Goal: Transaction & Acquisition: Purchase product/service

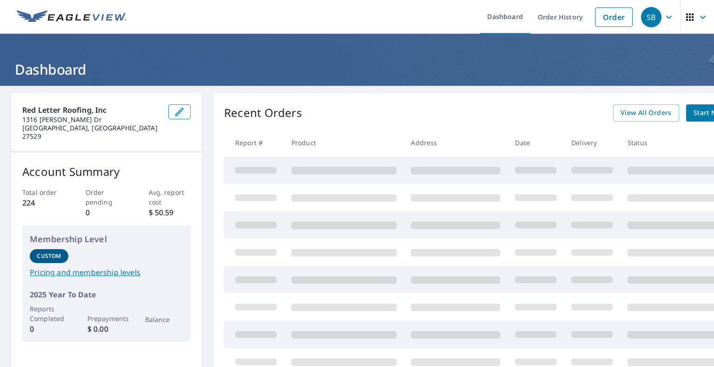
click at [384, 97] on div "Recent Orders View All Orders Start New Order Report # Product Address Date Del…" at bounding box center [489, 267] width 553 height 348
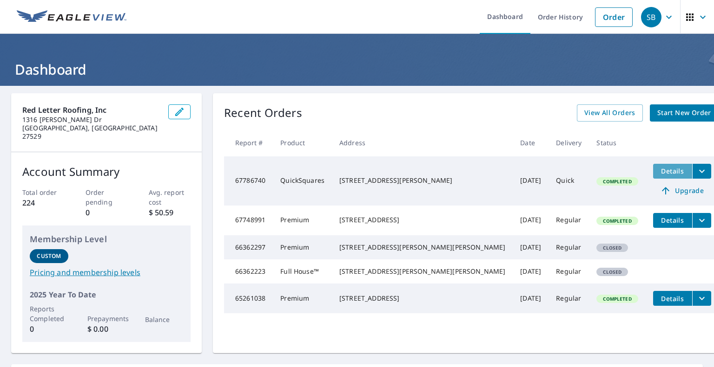
click at [658, 171] on span "Details" at bounding box center [672, 171] width 28 height 9
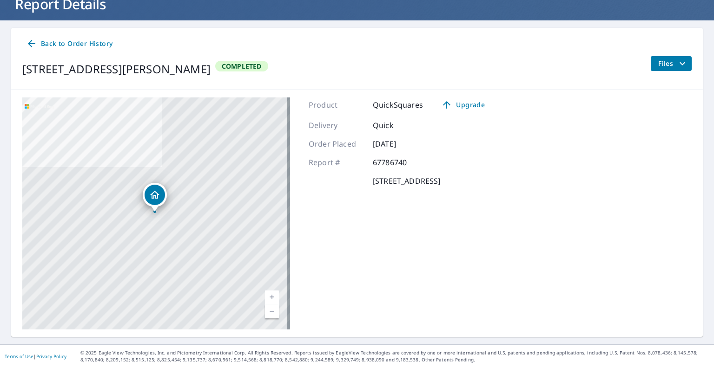
scroll to position [63, 0]
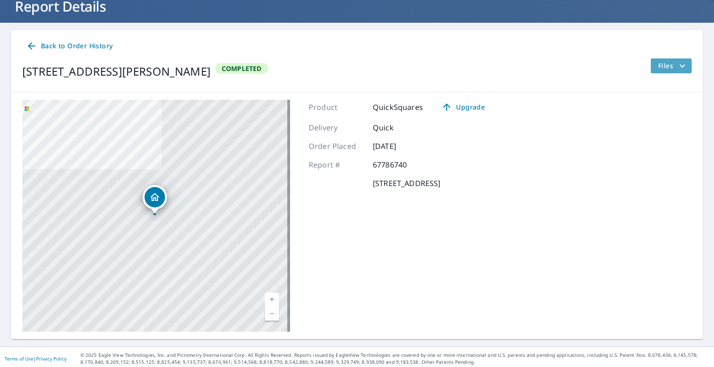
click at [660, 59] on button "Files" at bounding box center [670, 66] width 41 height 15
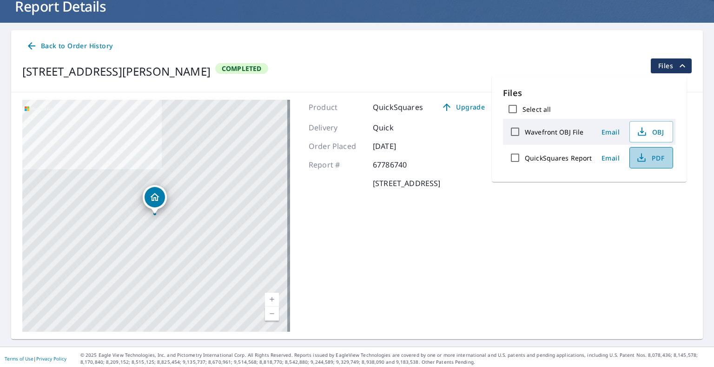
click at [640, 161] on icon "button" at bounding box center [641, 160] width 8 height 4
click at [624, 235] on div "[STREET_ADDRESS][PERSON_NAME] A standard road map Aerial A detailed look from a…" at bounding box center [356, 215] width 691 height 247
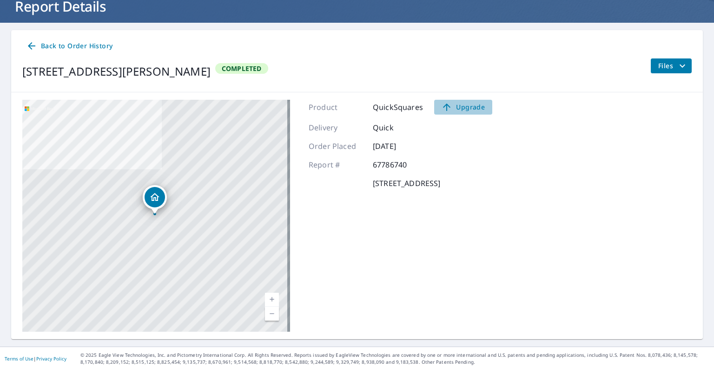
click at [468, 103] on span "Upgrade" at bounding box center [463, 107] width 47 height 11
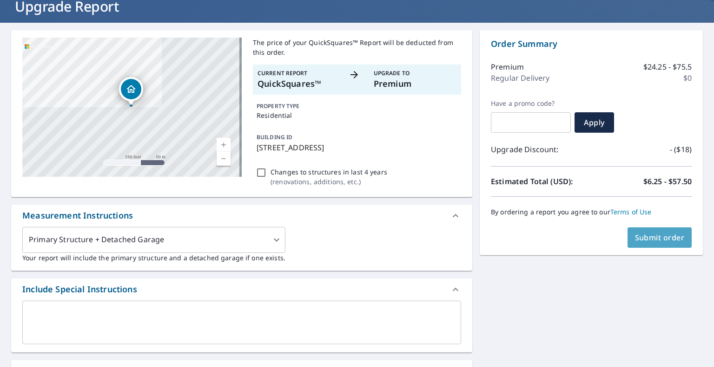
click at [649, 237] on span "Submit order" at bounding box center [660, 238] width 50 height 10
checkbox input "true"
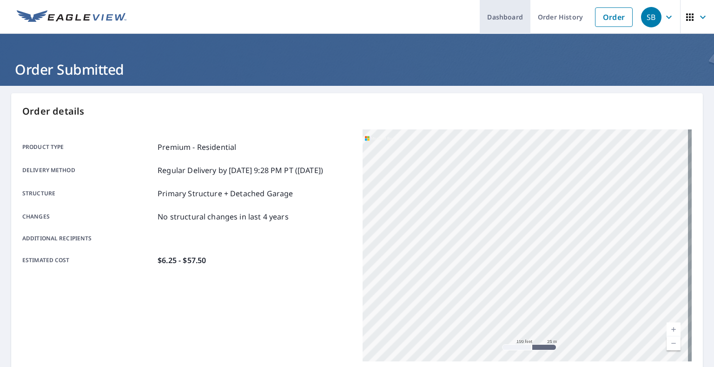
click at [507, 20] on link "Dashboard" at bounding box center [504, 17] width 51 height 34
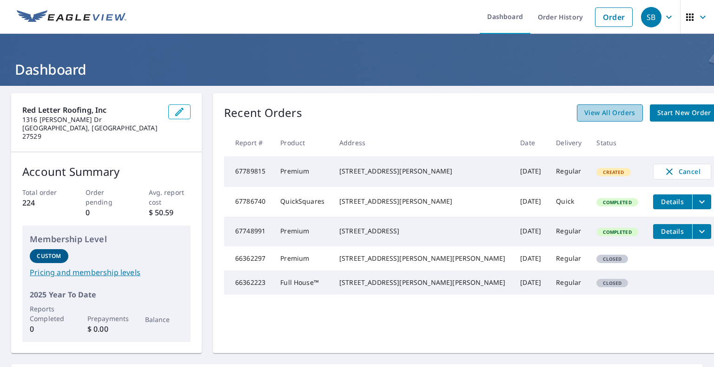
click at [589, 116] on span "View All Orders" at bounding box center [609, 113] width 51 height 12
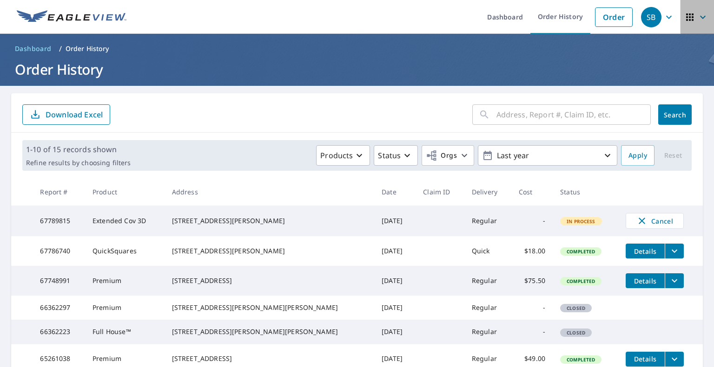
click at [689, 18] on span "button" at bounding box center [697, 17] width 26 height 22
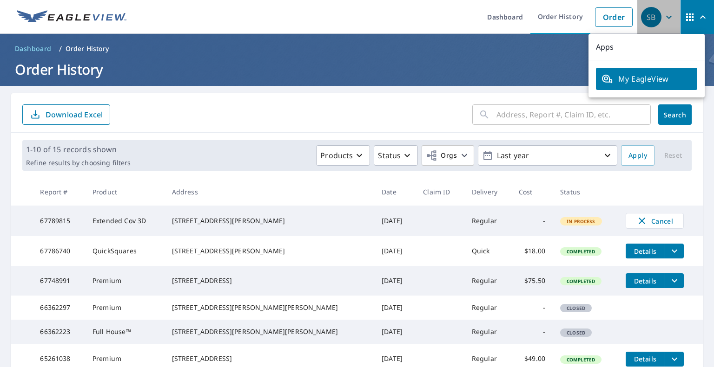
click at [658, 22] on span "SB" at bounding box center [658, 17] width 35 height 22
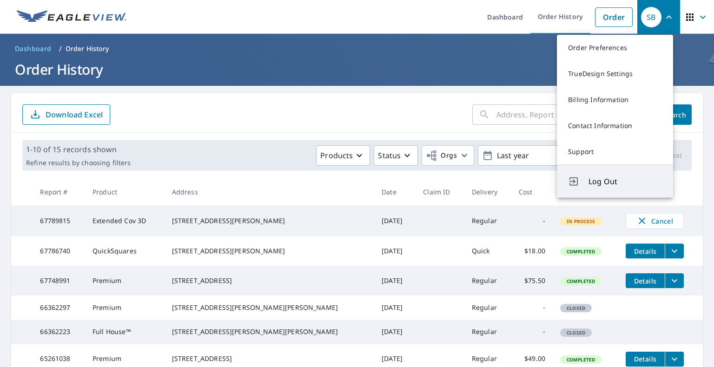
click at [584, 190] on button "Log Out" at bounding box center [615, 181] width 116 height 33
